Goal: Transaction & Acquisition: Purchase product/service

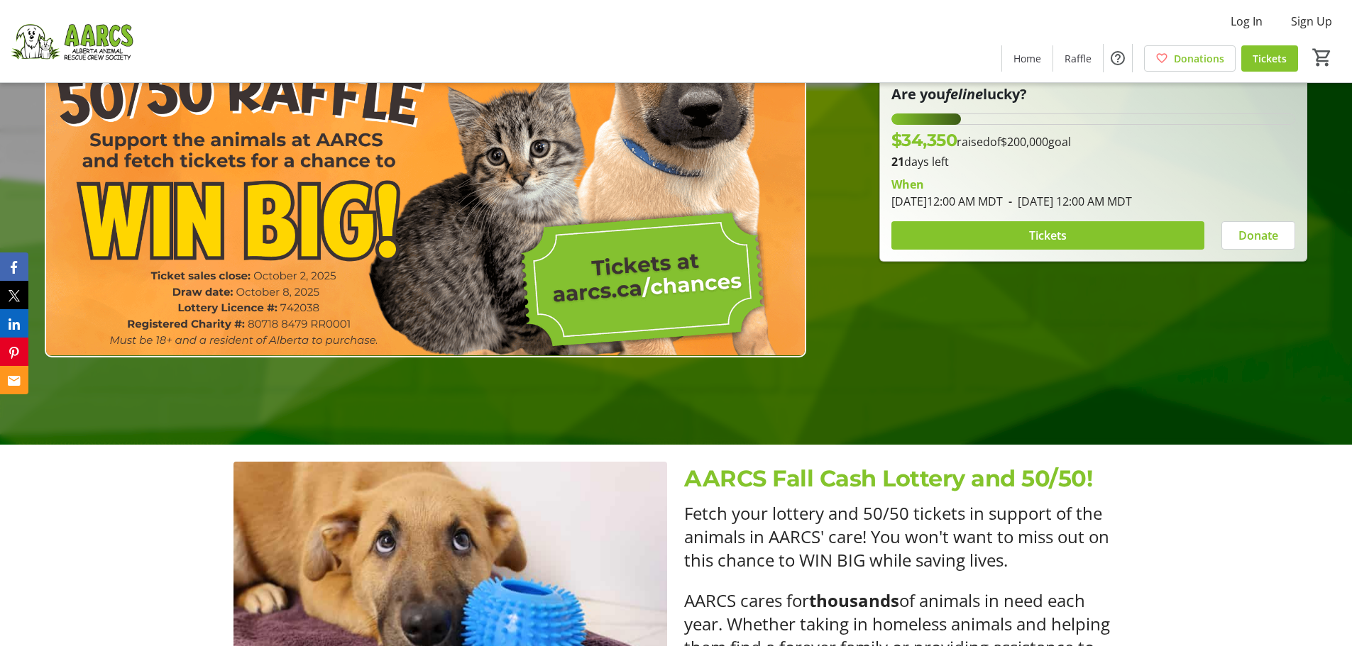
scroll to position [284, 0]
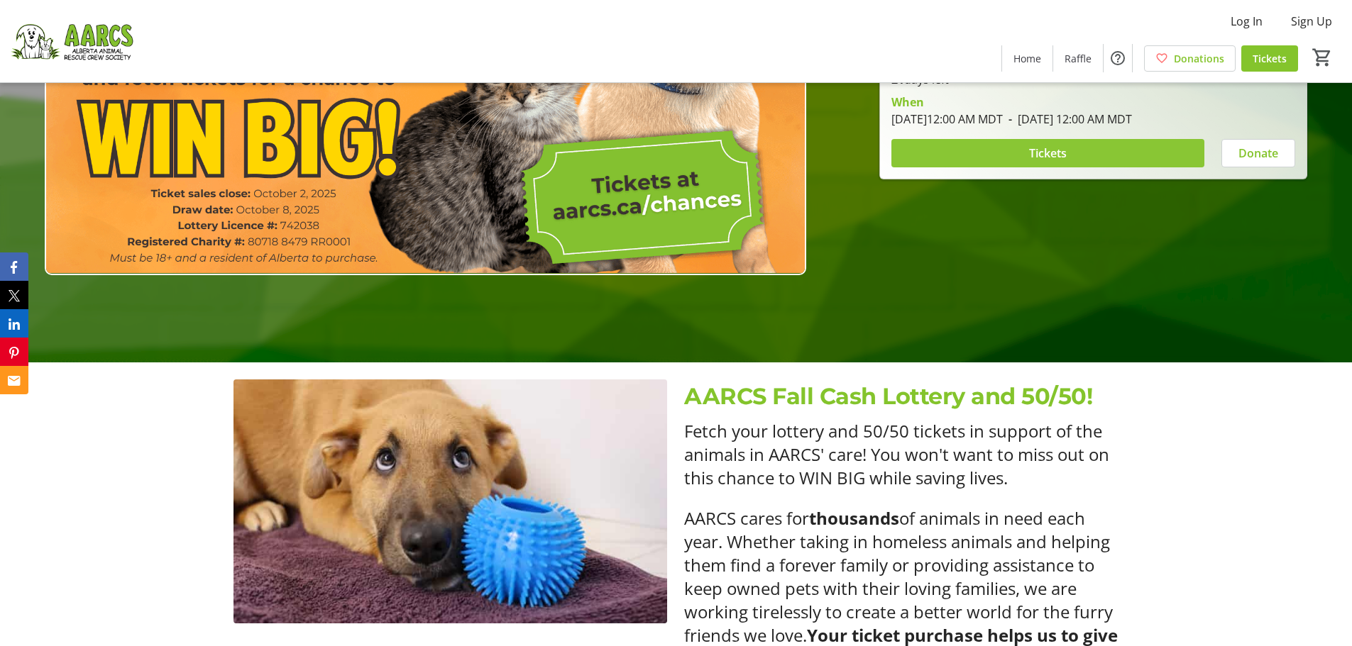
click at [1088, 153] on span at bounding box center [1047, 153] width 313 height 34
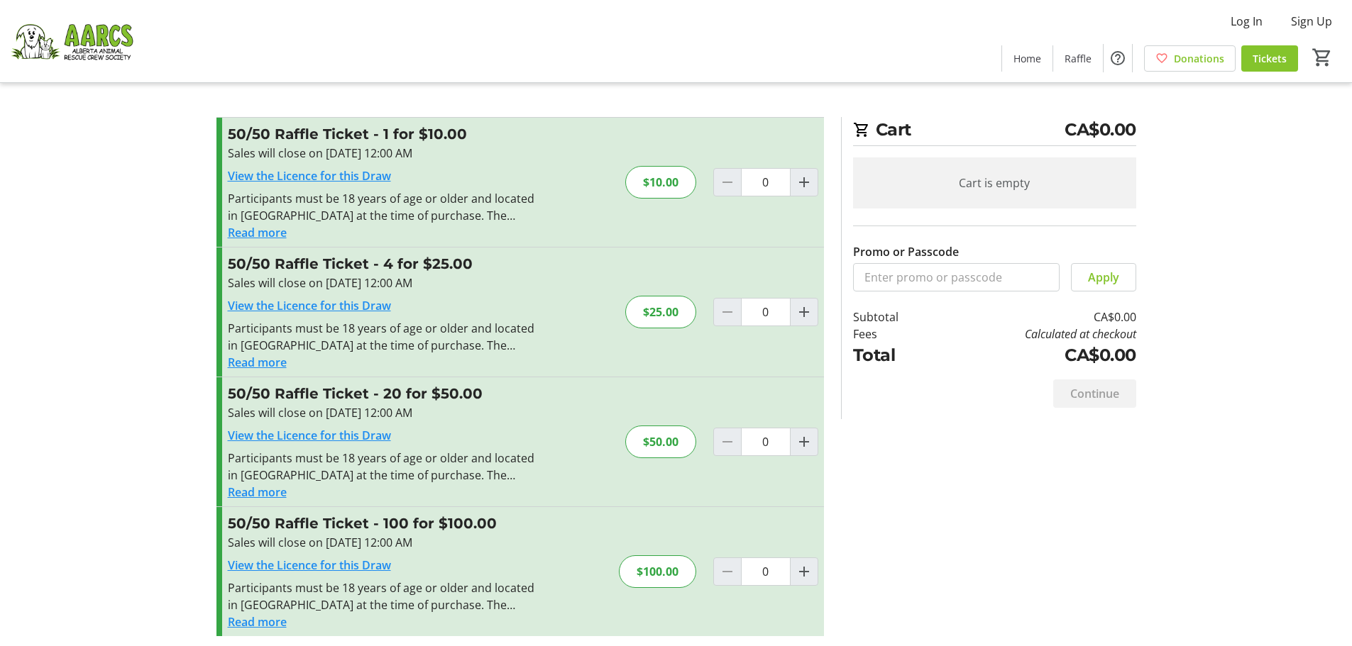
drag, startPoint x: 241, startPoint y: 201, endPoint x: 525, endPoint y: 226, distance: 285.0
click at [525, 226] on div "50/50 Raffle Ticket - 1 for $10.00 Sales will close on [DATE] 12:00 AM View the…" at bounding box center [519, 182] width 607 height 129
click at [371, 201] on div "Participants must be 18 years of age or older and located in [GEOGRAPHIC_DATA] …" at bounding box center [383, 207] width 310 height 34
click at [274, 224] on button "Read more" at bounding box center [257, 232] width 59 height 17
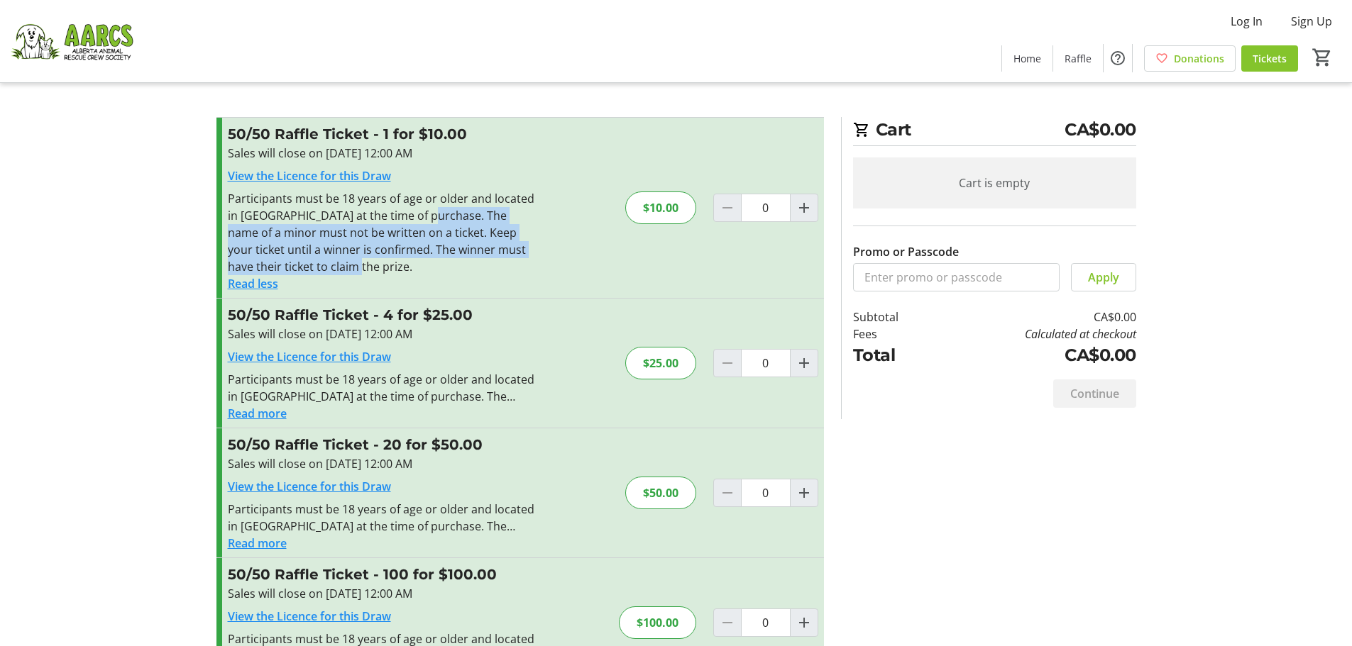
drag, startPoint x: 416, startPoint y: 212, endPoint x: 521, endPoint y: 272, distance: 121.7
click at [521, 272] on div "Participants must be 18 years of age or older and located in [GEOGRAPHIC_DATA] …" at bounding box center [383, 232] width 310 height 85
click at [319, 264] on div "Participants must be 18 years of age or older and located in [GEOGRAPHIC_DATA] …" at bounding box center [383, 232] width 310 height 85
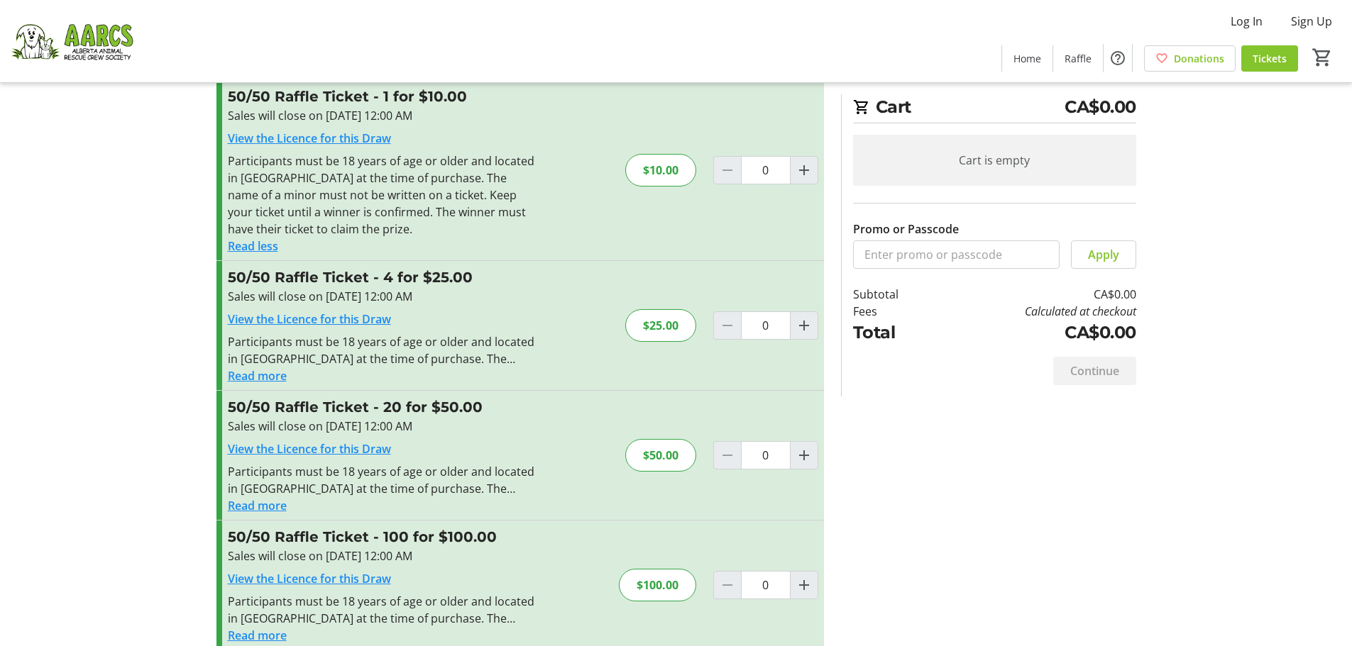
scroll to position [58, 0]
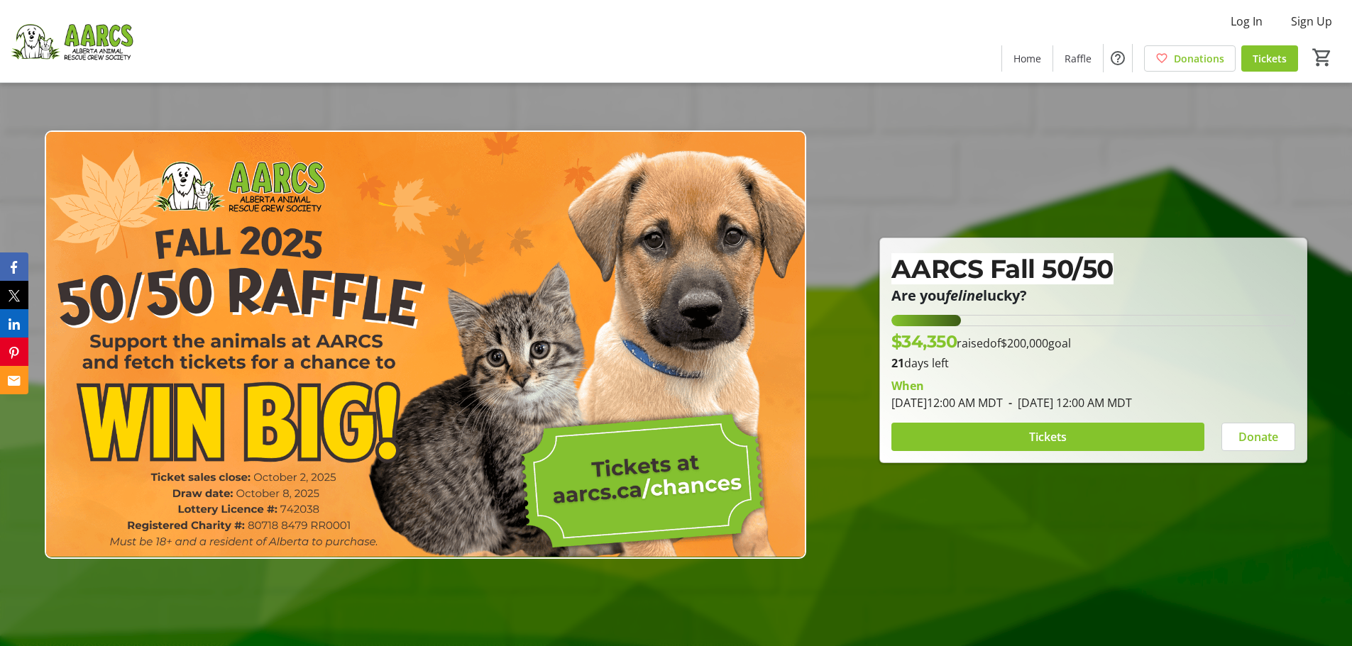
drag, startPoint x: 875, startPoint y: 572, endPoint x: 869, endPoint y: 555, distance: 17.9
click at [875, 568] on div at bounding box center [676, 323] width 1352 height 646
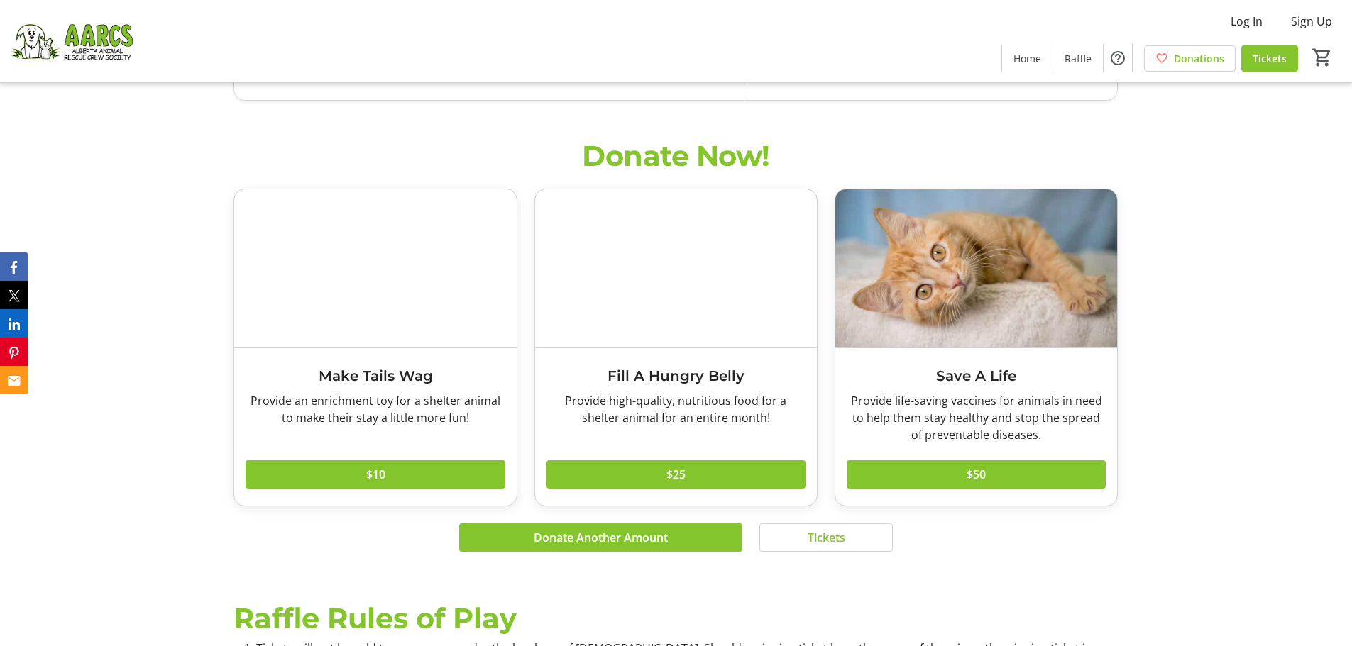
scroll to position [1348, 0]
